Goal: Information Seeking & Learning: Find specific fact

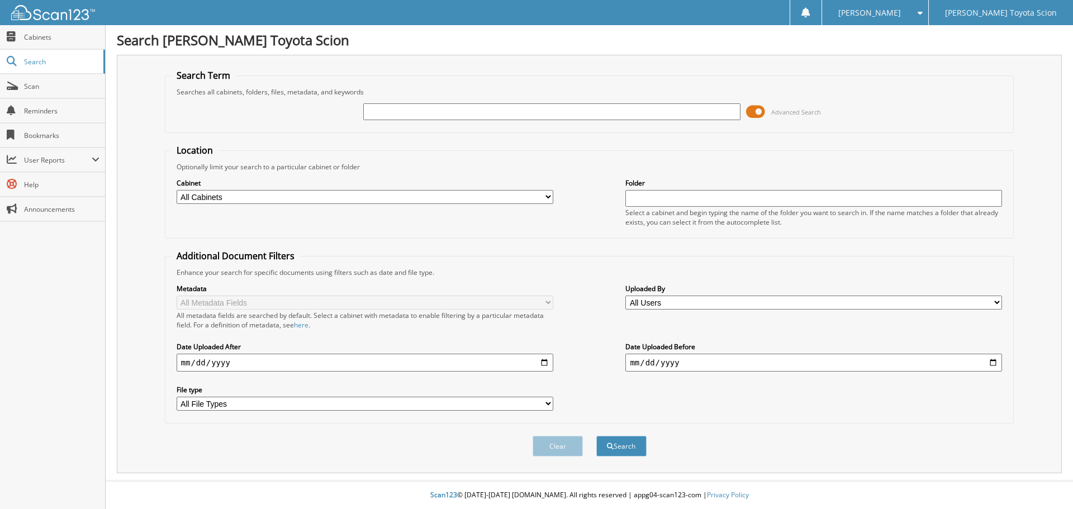
click at [437, 110] on input "text" at bounding box center [551, 111] width 377 height 17
type input "810891"
click at [596, 436] on button "Search" at bounding box center [621, 446] width 50 height 21
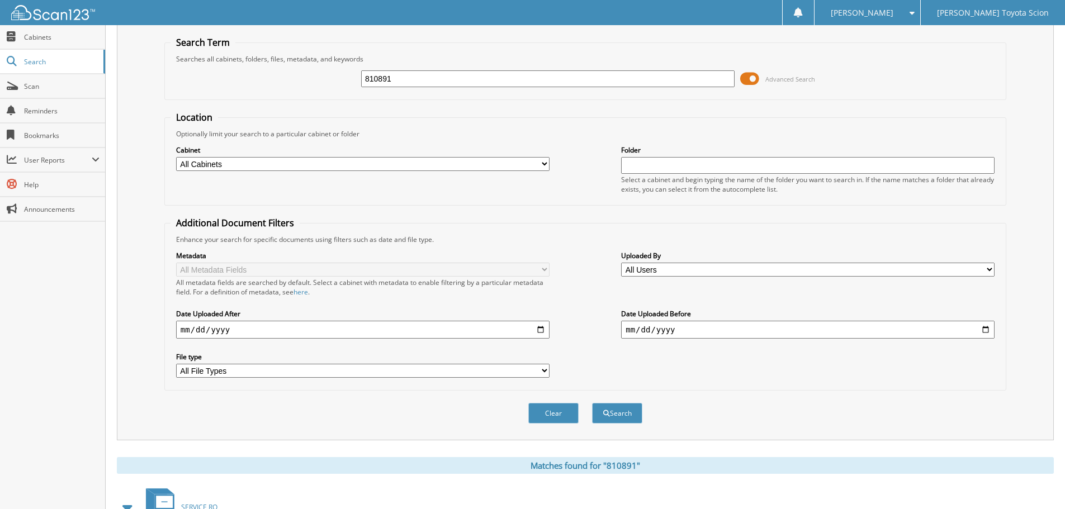
scroll to position [159, 0]
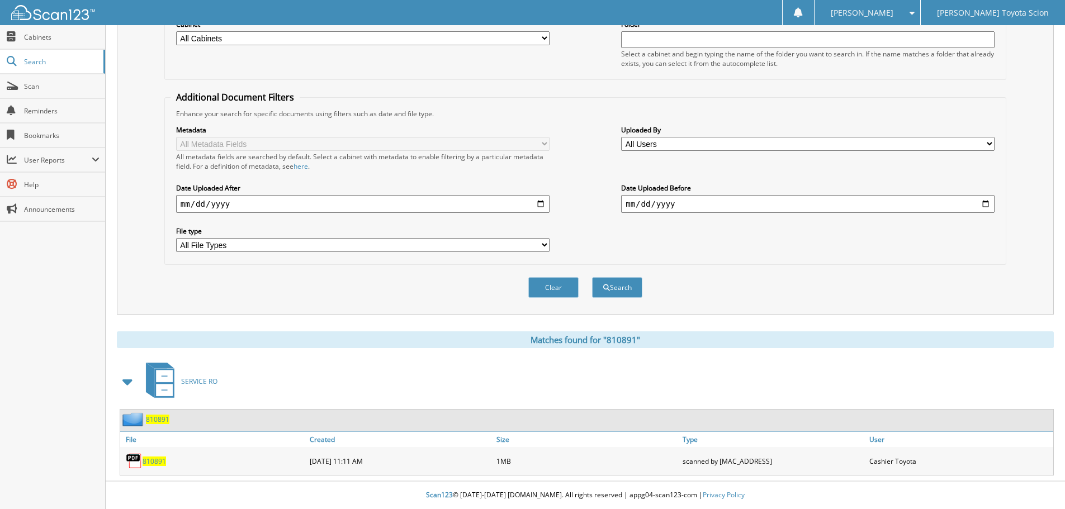
click at [159, 418] on span "810891" at bounding box center [157, 420] width 23 height 10
